Goal: Book appointment/travel/reservation

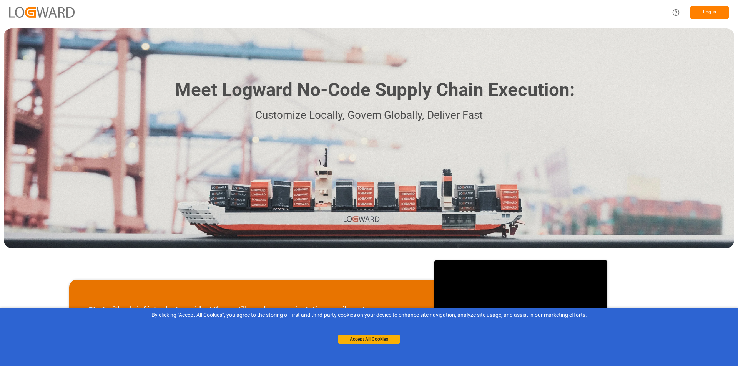
click at [714, 13] on button "Log In" at bounding box center [709, 12] width 38 height 13
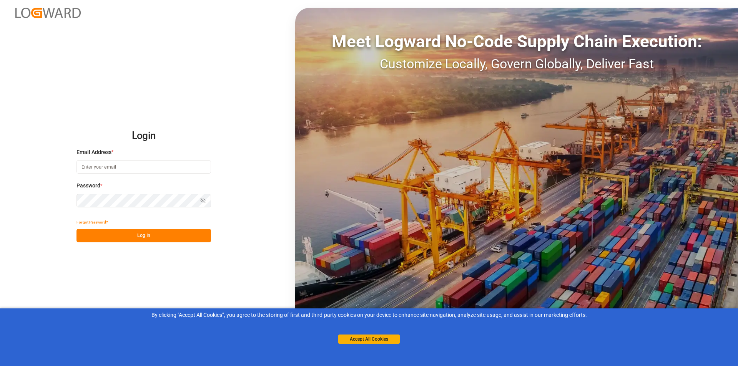
type input "[PERSON_NAME][EMAIL_ADDRESS][PERSON_NAME][DOMAIN_NAME]"
click at [146, 234] on button "Log In" at bounding box center [143, 235] width 135 height 13
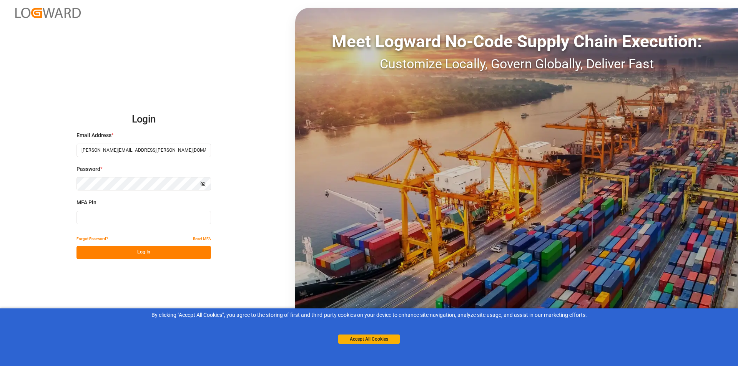
click at [143, 216] on input at bounding box center [143, 217] width 135 height 13
type input "134443"
drag, startPoint x: 145, startPoint y: 253, endPoint x: 259, endPoint y: 229, distance: 116.2
click at [146, 253] on button "Log In" at bounding box center [143, 252] width 135 height 13
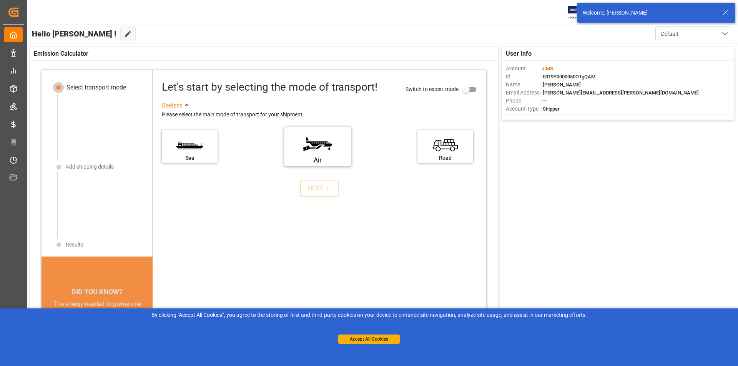
click at [311, 147] on label "Air" at bounding box center [318, 144] width 58 height 32
click at [0, 0] on input "Air" at bounding box center [0, 0] width 0 height 0
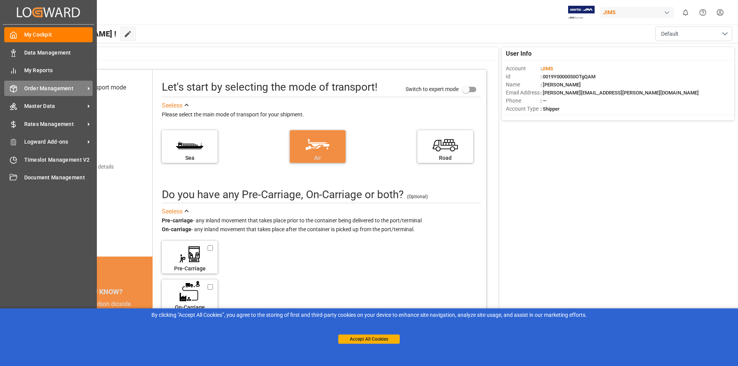
click at [71, 89] on span "Order Management" at bounding box center [54, 89] width 61 height 8
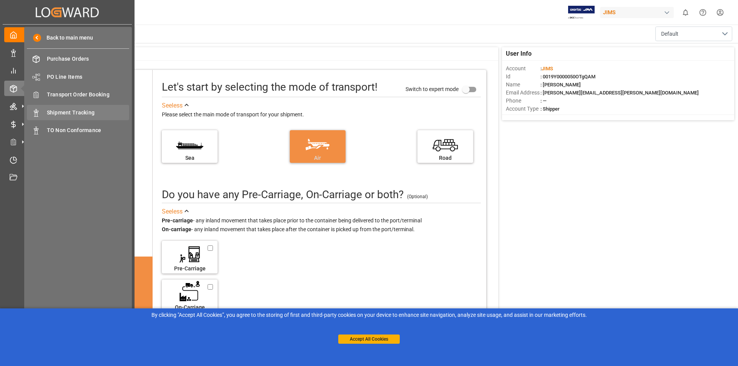
click at [93, 114] on span "Shipment Tracking" at bounding box center [88, 113] width 83 height 8
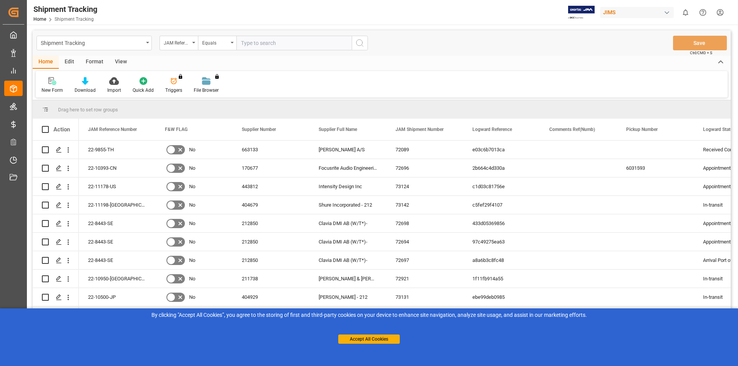
click at [256, 43] on input "text" at bounding box center [293, 43] width 115 height 15
type input "22-10647-[GEOGRAPHIC_DATA]"
click at [365, 43] on button "search button" at bounding box center [360, 43] width 16 height 15
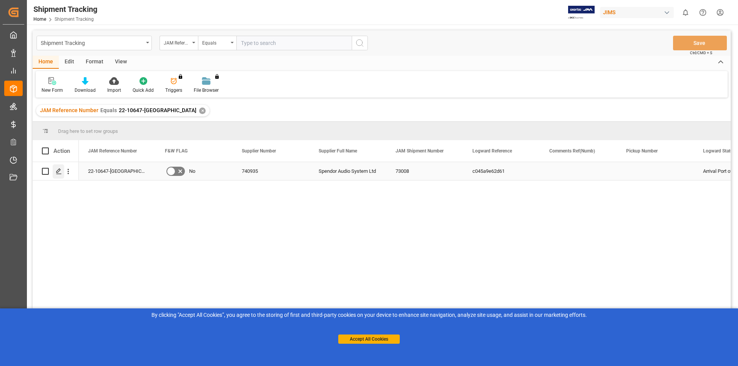
click at [58, 172] on icon "Press SPACE to select this row." at bounding box center [59, 171] width 6 height 6
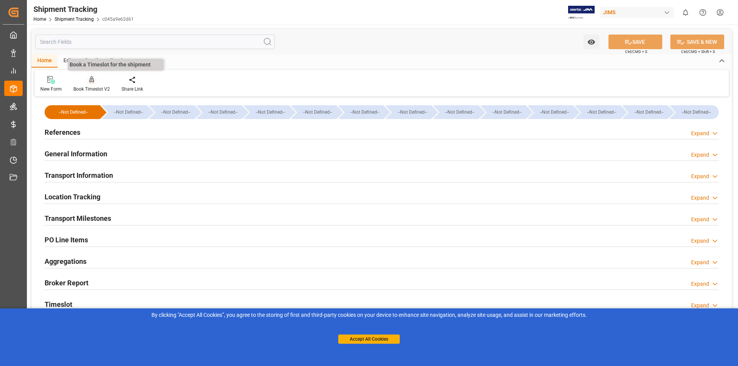
click at [91, 84] on icon at bounding box center [91, 80] width 5 height 8
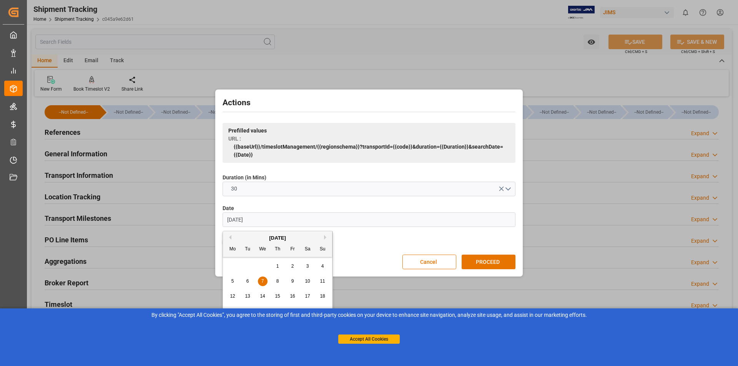
click at [232, 218] on input "[DATE]" at bounding box center [369, 220] width 293 height 15
type input "[DATE]"
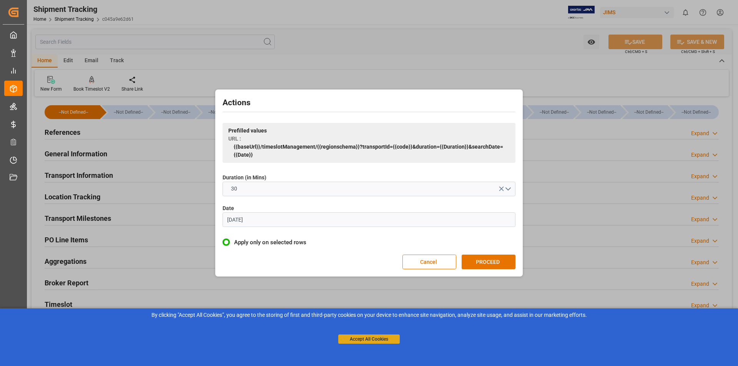
click at [382, 341] on button "Accept All Cookies" at bounding box center [368, 339] width 61 height 9
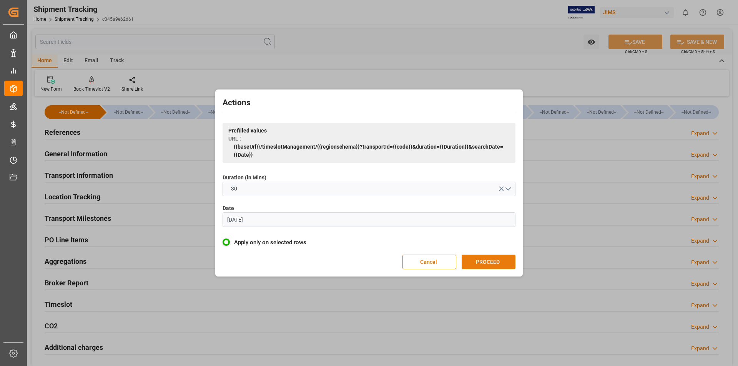
click at [492, 261] on button "PROCEED" at bounding box center [489, 262] width 54 height 15
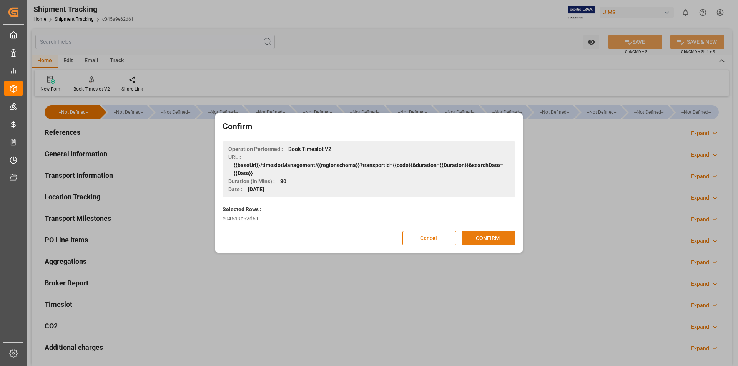
click at [497, 238] on button "CONFIRM" at bounding box center [489, 238] width 54 height 15
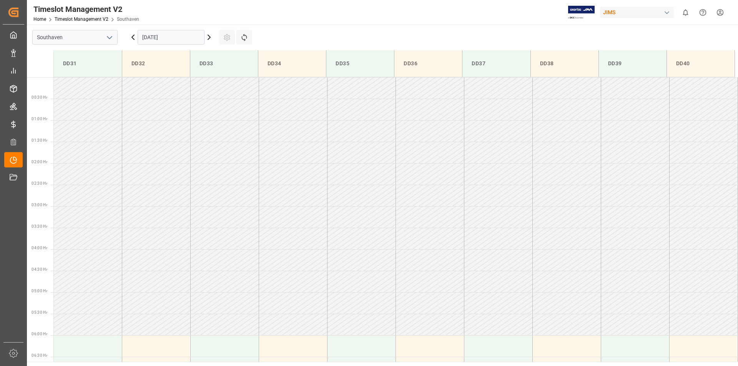
scroll to position [382, 0]
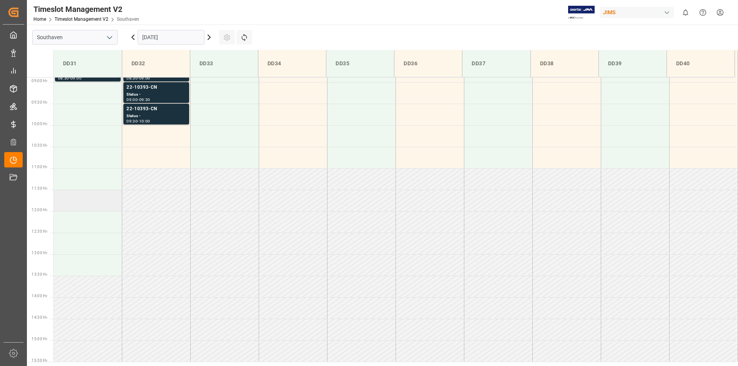
click at [85, 197] on td at bounding box center [88, 201] width 68 height 22
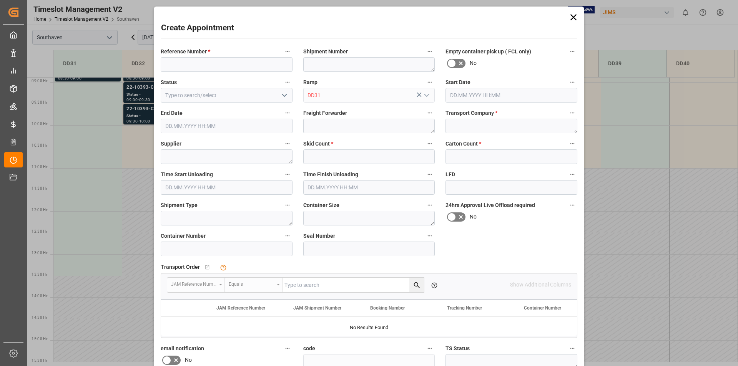
type input "24.09.2025 11:30"
type input "24.09.2025 12:00"
click at [179, 64] on input at bounding box center [227, 64] width 132 height 15
type input "22-10647-[GEOGRAPHIC_DATA]"
click at [324, 125] on textarea at bounding box center [369, 126] width 132 height 15
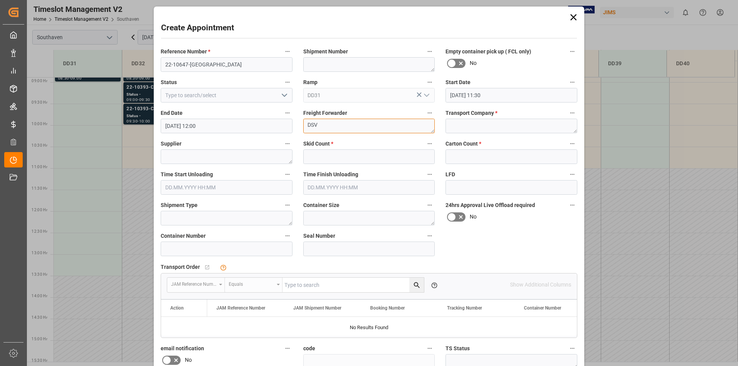
type textarea "DSV"
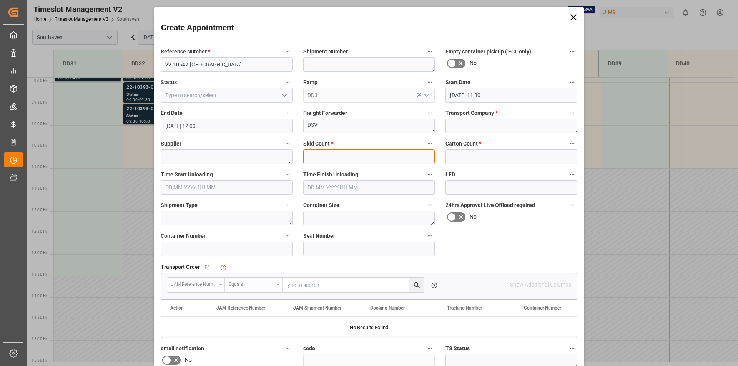
click at [316, 156] on input "text" at bounding box center [369, 157] width 132 height 15
drag, startPoint x: 313, startPoint y: 156, endPoint x: 299, endPoint y: 159, distance: 15.1
click at [287, 157] on div "Reference Number * 22-10647-GB Shipment Number Empty container pick up ( FCL on…" at bounding box center [368, 238] width 427 height 389
type input "1"
click at [457, 124] on textarea at bounding box center [511, 126] width 132 height 15
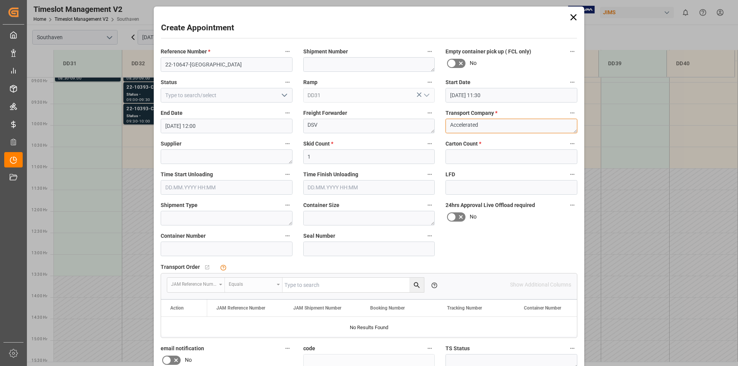
type textarea "Accelerated"
click at [457, 156] on input "text" at bounding box center [511, 157] width 132 height 15
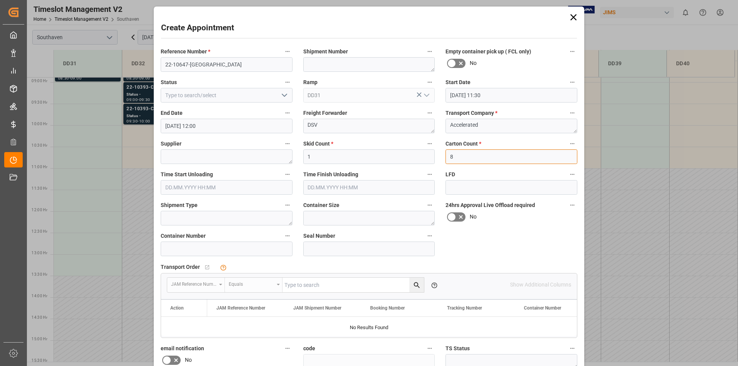
scroll to position [103, 0]
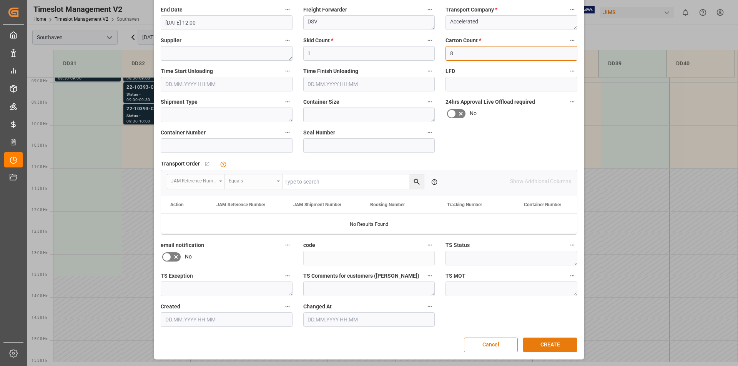
type input "8"
drag, startPoint x: 551, startPoint y: 343, endPoint x: 548, endPoint y: 340, distance: 4.3
click at [551, 344] on button "CREATE" at bounding box center [550, 345] width 54 height 15
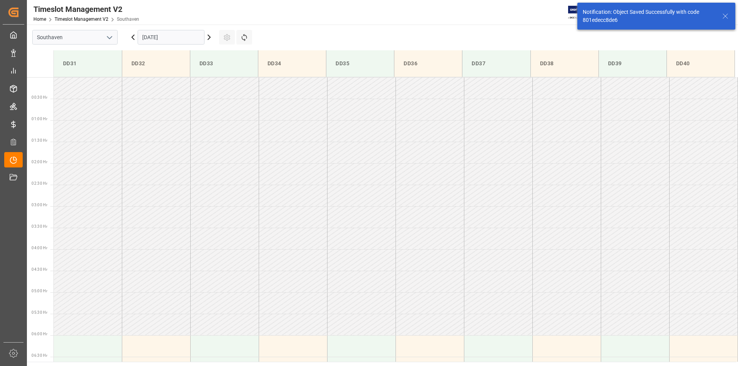
scroll to position [399, 0]
